Goal: Information Seeking & Learning: Compare options

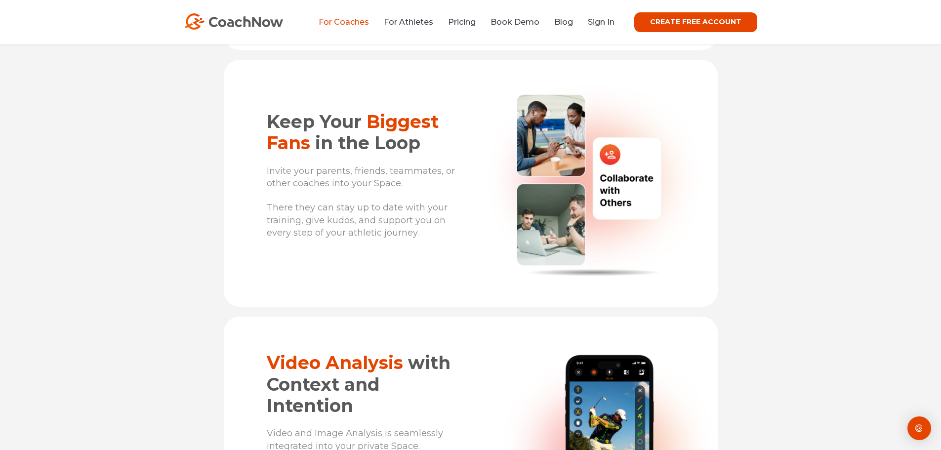
click at [334, 23] on link "For Coaches" at bounding box center [344, 21] width 50 height 9
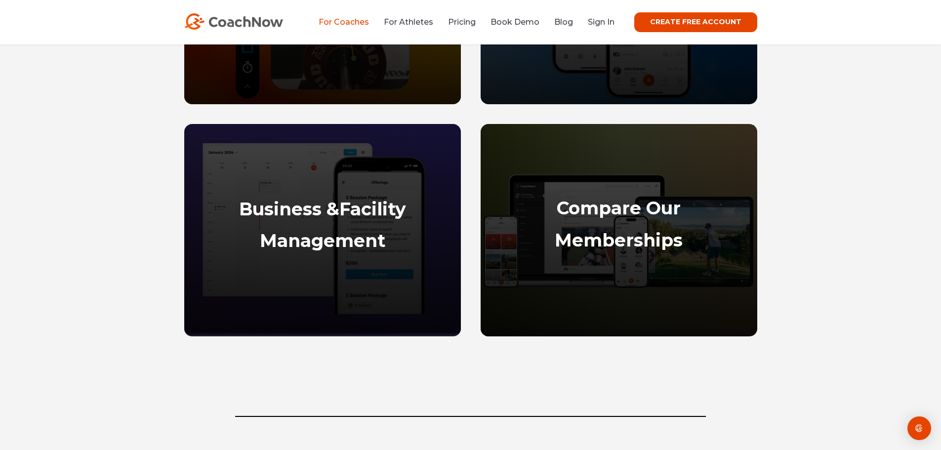
scroll to position [629, 0]
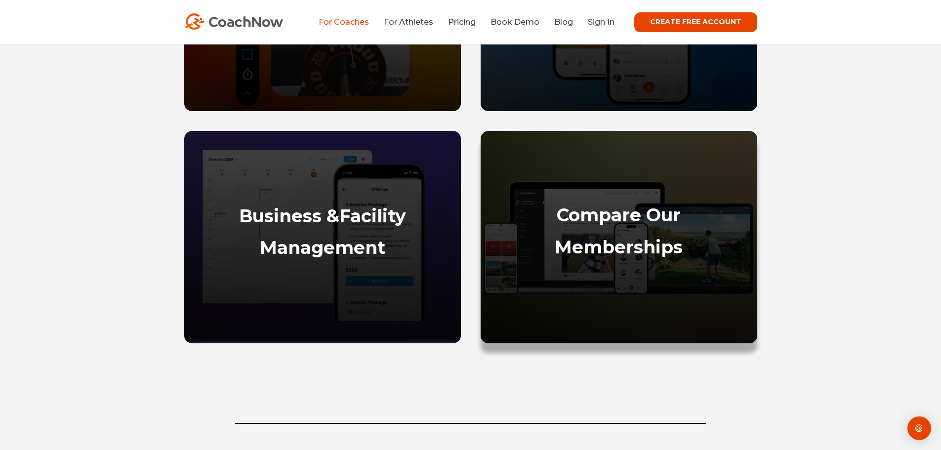
click at [613, 213] on strong "Compare Our" at bounding box center [619, 215] width 124 height 22
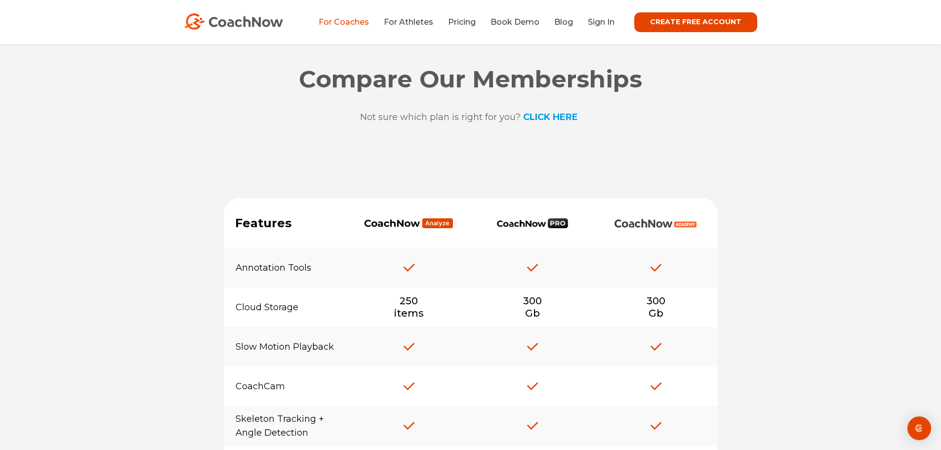
scroll to position [7359, 0]
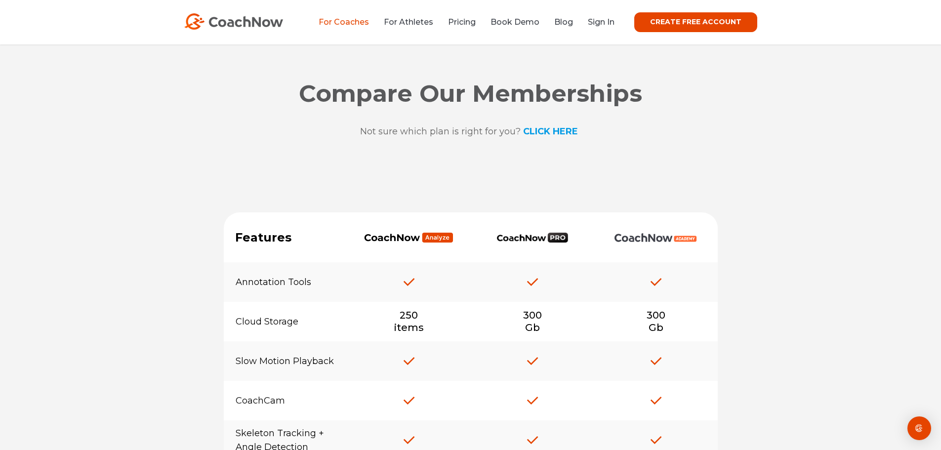
click at [555, 137] on strong "CLICK HERE" at bounding box center [550, 131] width 55 height 11
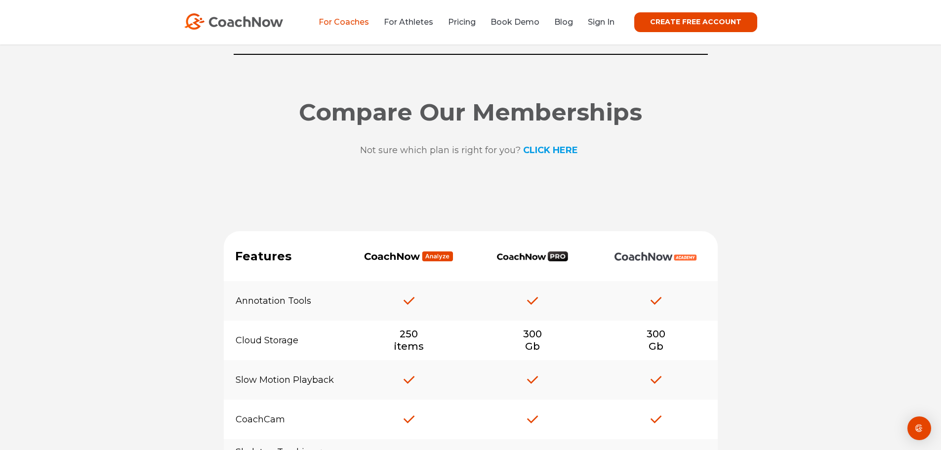
scroll to position [7359, 0]
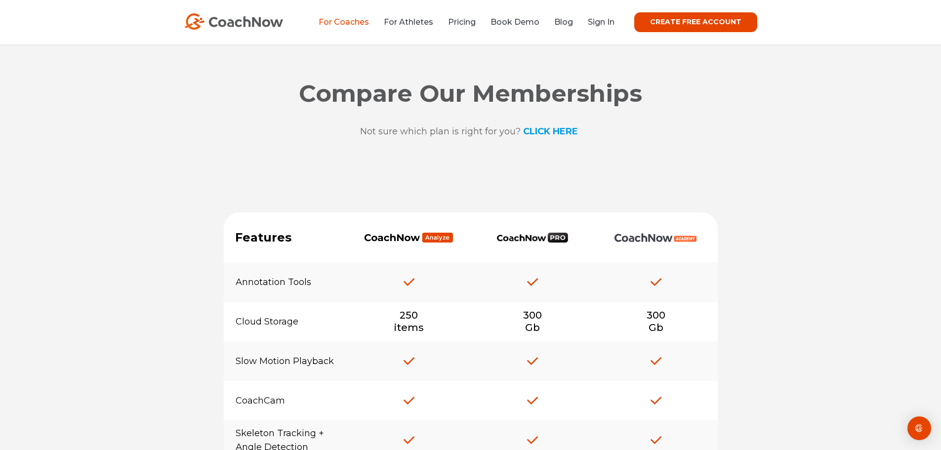
click at [545, 137] on strong "CLICK HERE" at bounding box center [550, 131] width 55 height 11
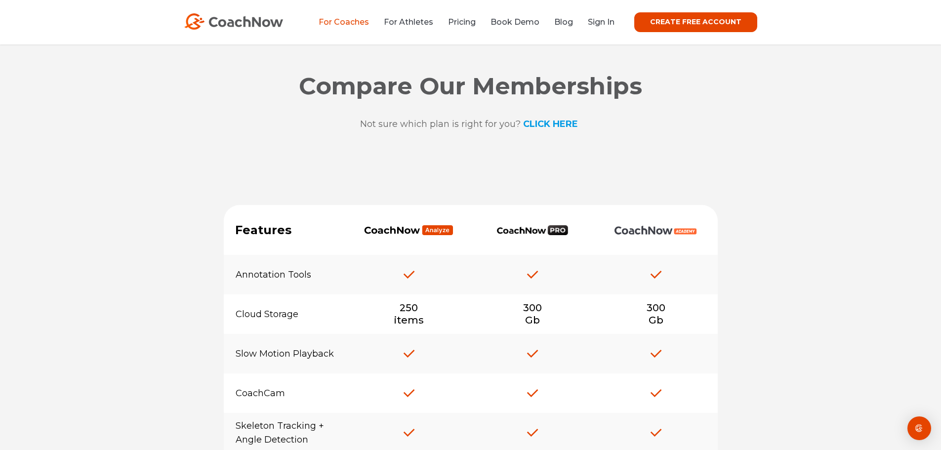
click at [680, 23] on link "CREATE FREE ACCOUNT" at bounding box center [695, 22] width 123 height 20
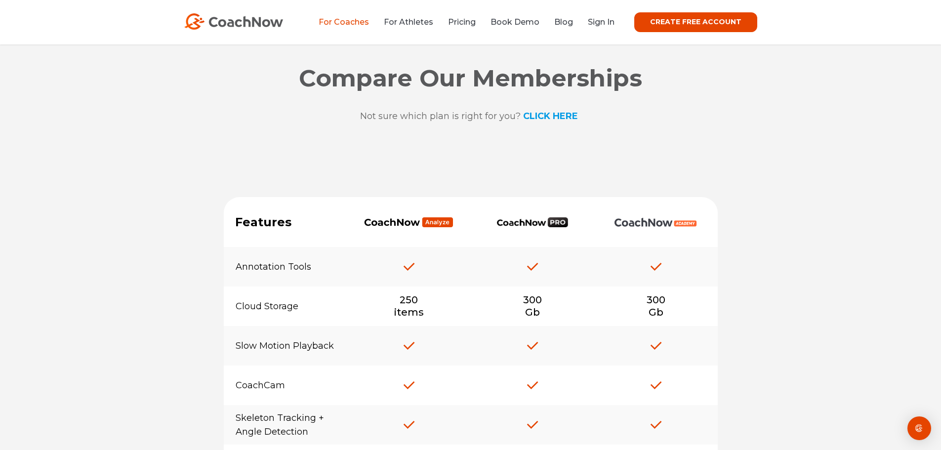
scroll to position [7367, 0]
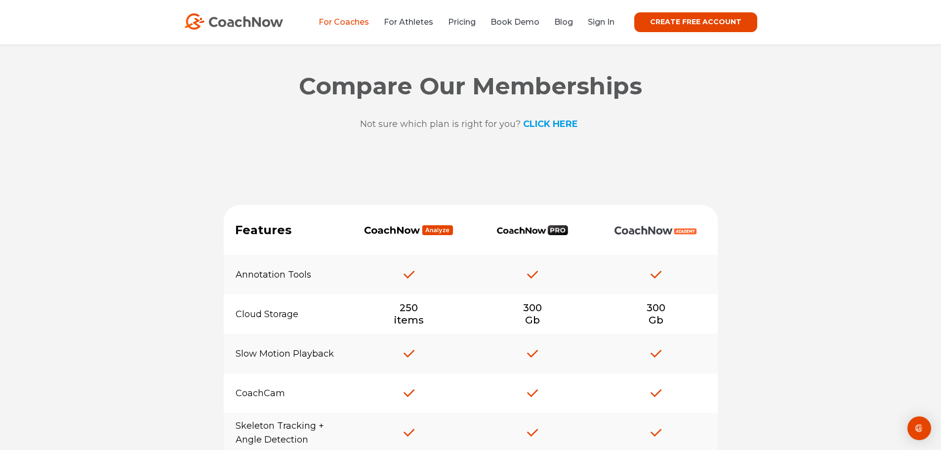
click at [559, 125] on p "Not sure which plan is right for you? CLICK HERE" at bounding box center [469, 124] width 218 height 14
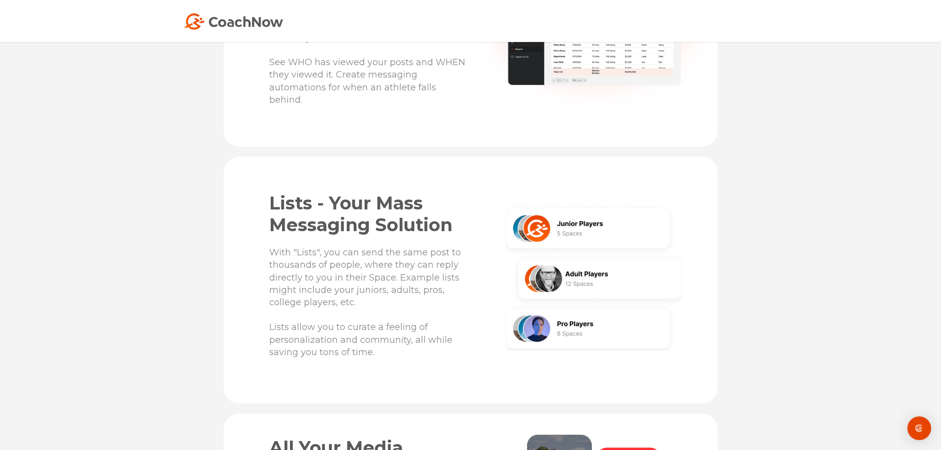
scroll to position [2765, 0]
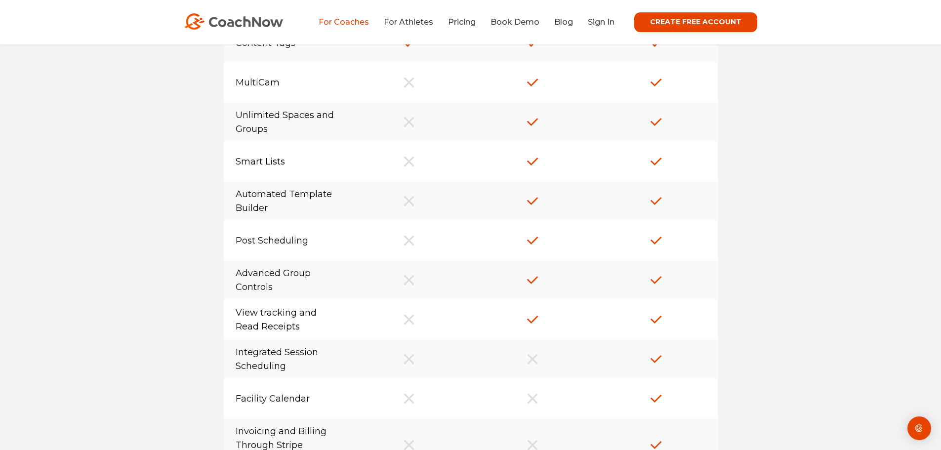
scroll to position [8066, 0]
